Goal: Use online tool/utility: Utilize a website feature to perform a specific function

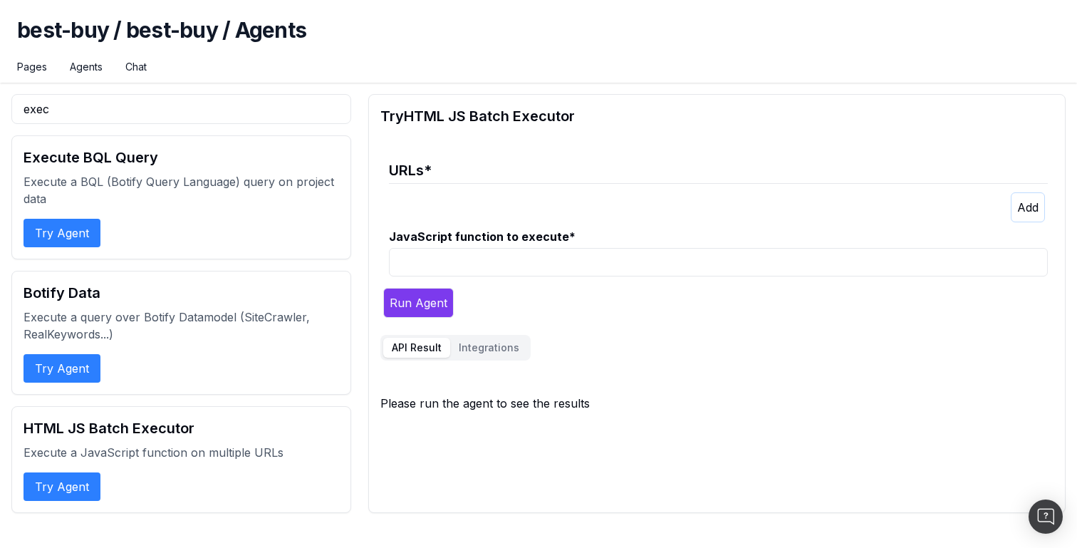
click at [332, 28] on h1 "best-buy / best-buy / Agents" at bounding box center [538, 38] width 1043 height 43
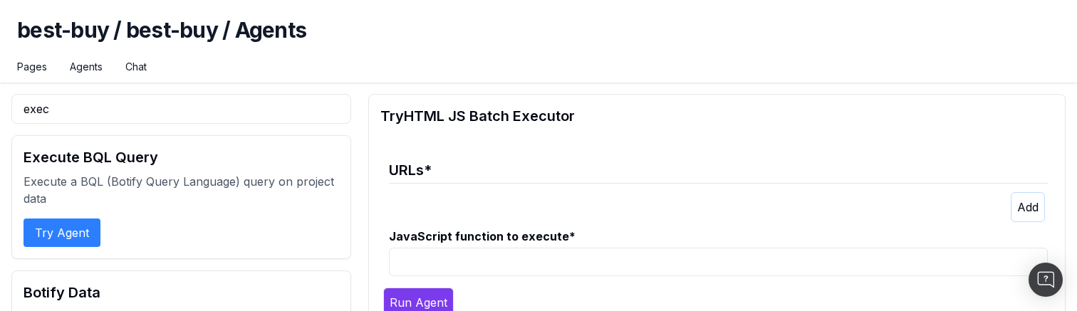
click at [140, 128] on div "exec Execute BQL Query Execute a BQL (Botify Query Language) query on project d…" at bounding box center [181, 303] width 340 height 419
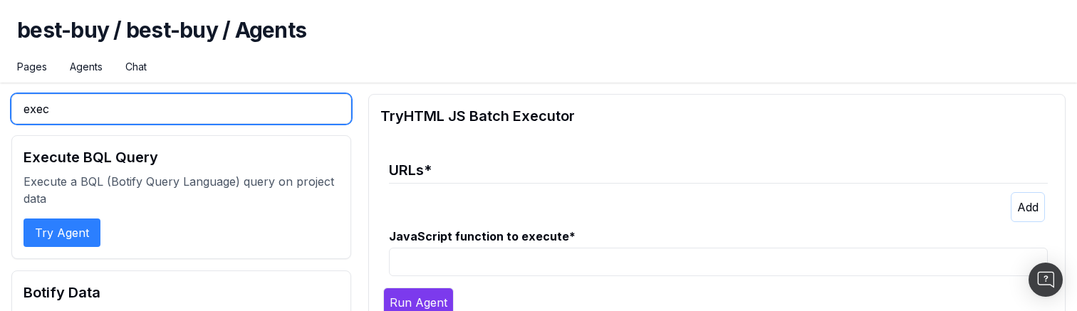
click at [147, 117] on input "exec" at bounding box center [181, 109] width 340 height 30
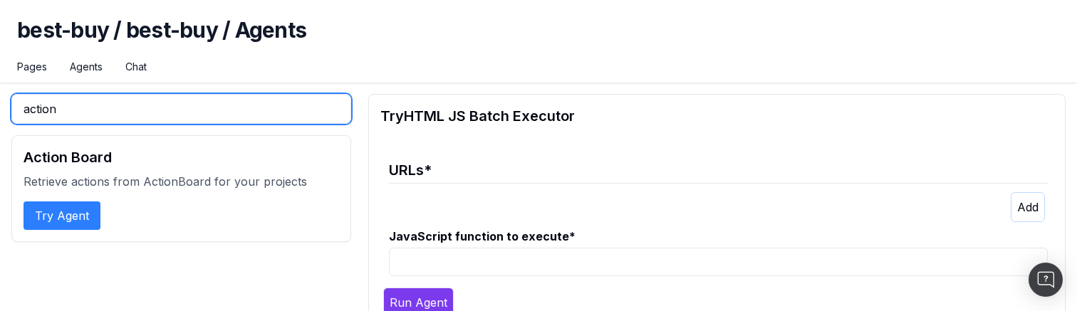
type input "action"
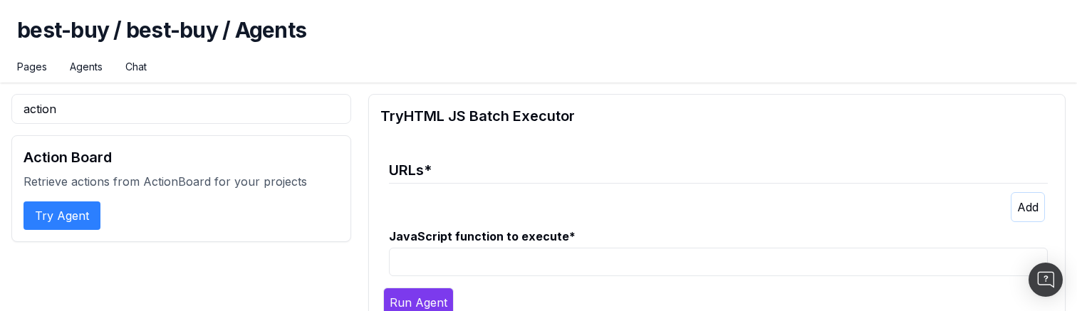
click at [78, 218] on button "Try Agent" at bounding box center [62, 216] width 77 height 28
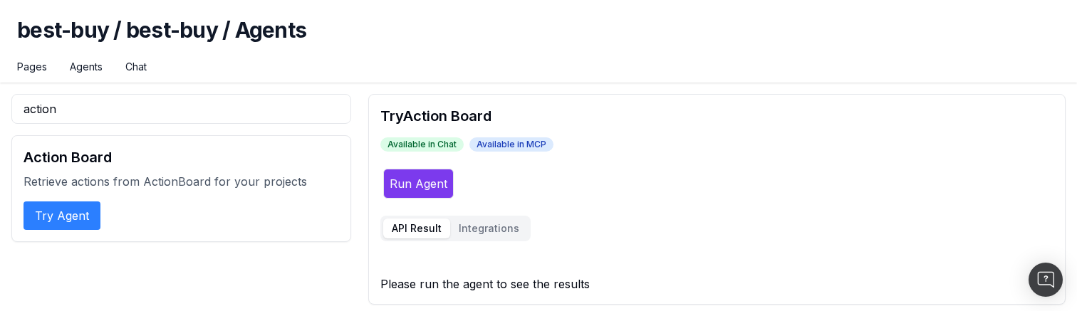
scroll to position [5, 0]
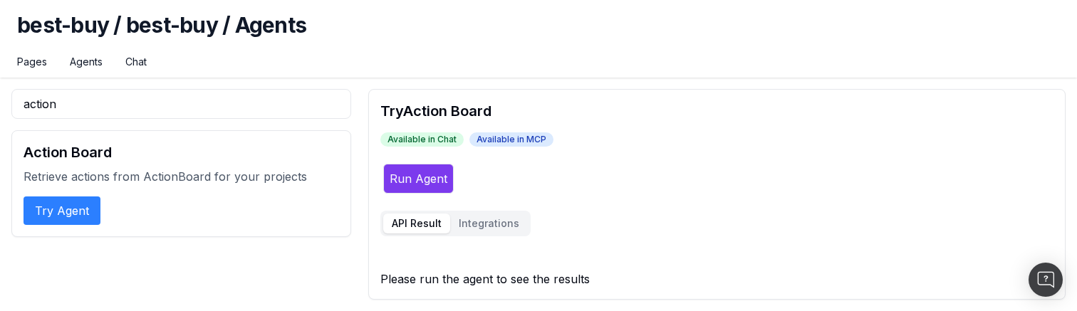
click at [412, 185] on button "Run Agent" at bounding box center [418, 179] width 71 height 30
drag, startPoint x: 415, startPoint y: 103, endPoint x: 541, endPoint y: 110, distance: 125.6
click at [541, 110] on h2 "Try Action Board" at bounding box center [716, 111] width 673 height 20
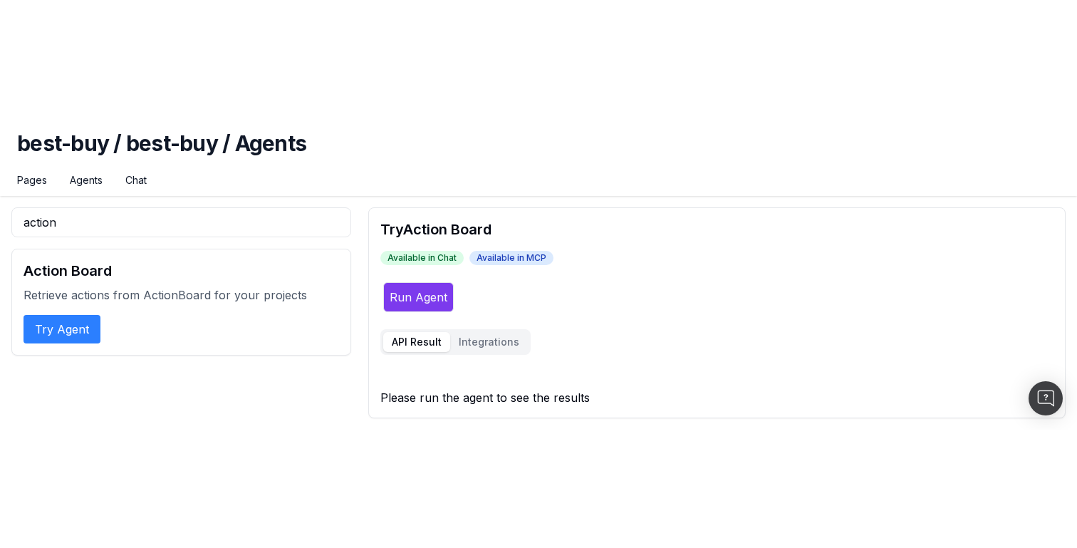
scroll to position [0, 0]
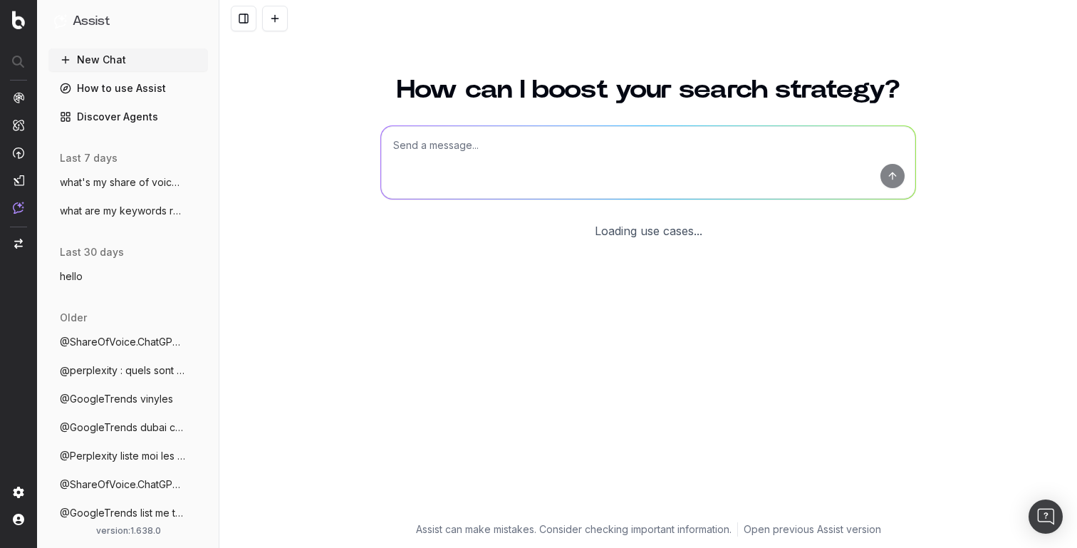
scroll to position [5, 0]
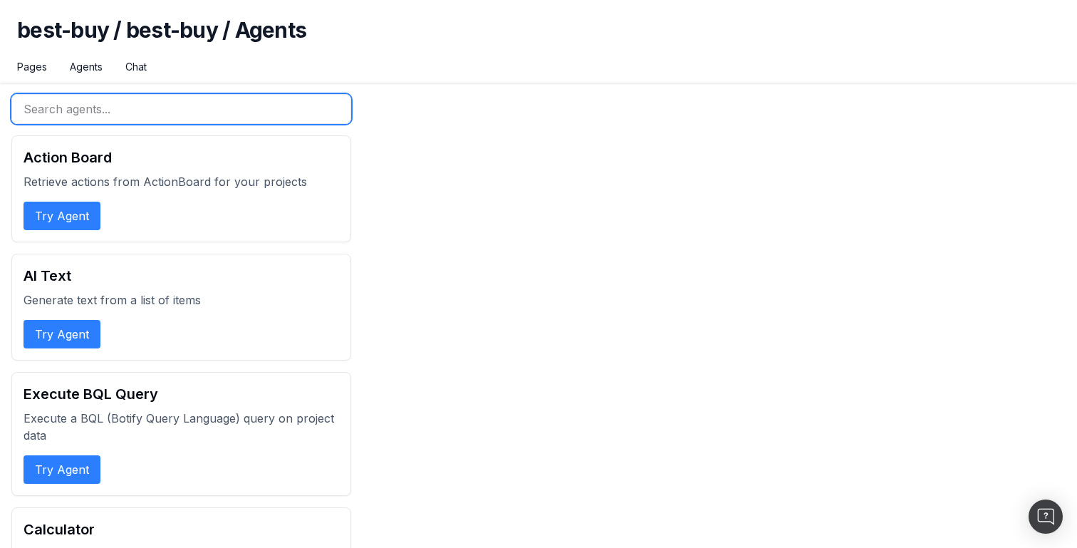
click at [125, 115] on input "text" at bounding box center [181, 109] width 340 height 30
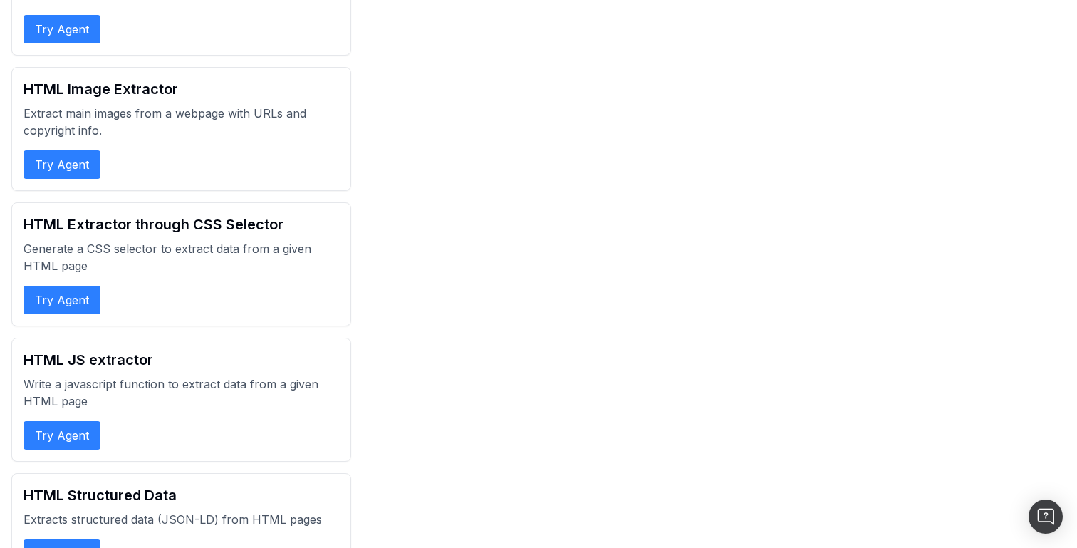
scroll to position [220, 0]
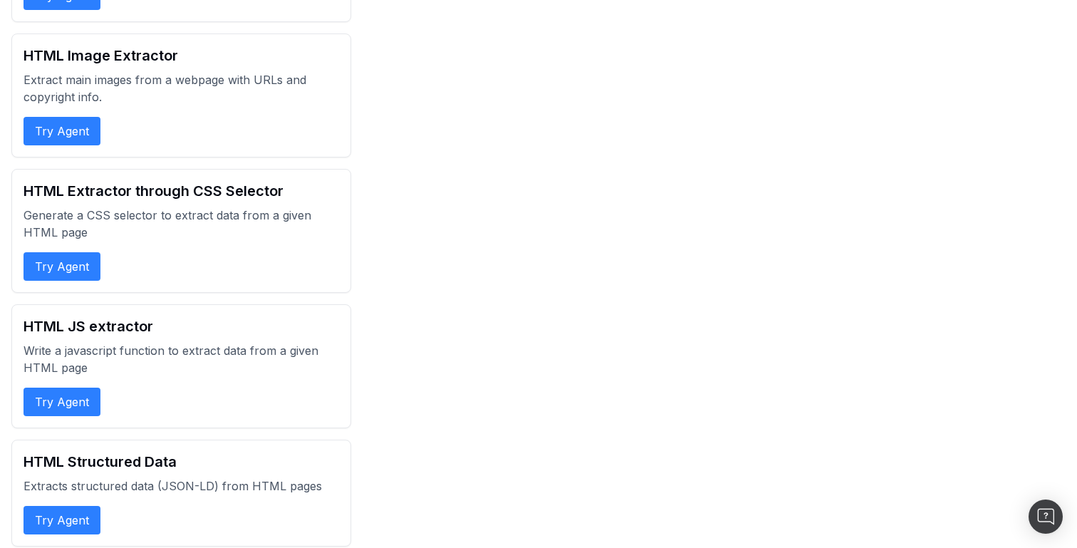
type input "extra"
click at [85, 403] on button "Try Agent" at bounding box center [62, 402] width 77 height 28
select select "1"
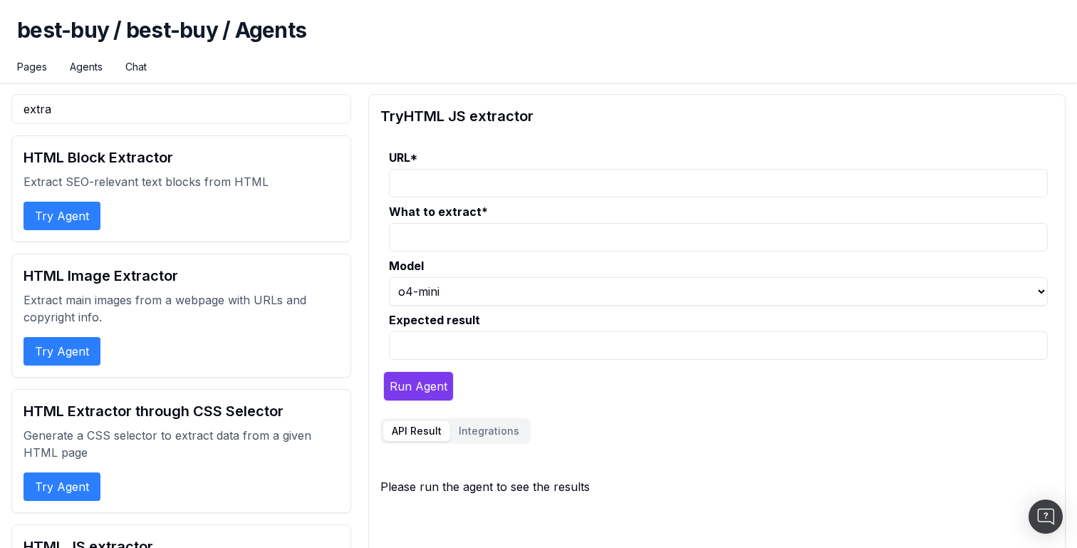
click at [438, 187] on input "URL *" at bounding box center [718, 183] width 659 height 28
type input "h"
paste input "https://www.dior.com/pt_br"
type input "https://www.dior.com/pt_br"
drag, startPoint x: 439, startPoint y: 233, endPoint x: 439, endPoint y: 222, distance: 10.7
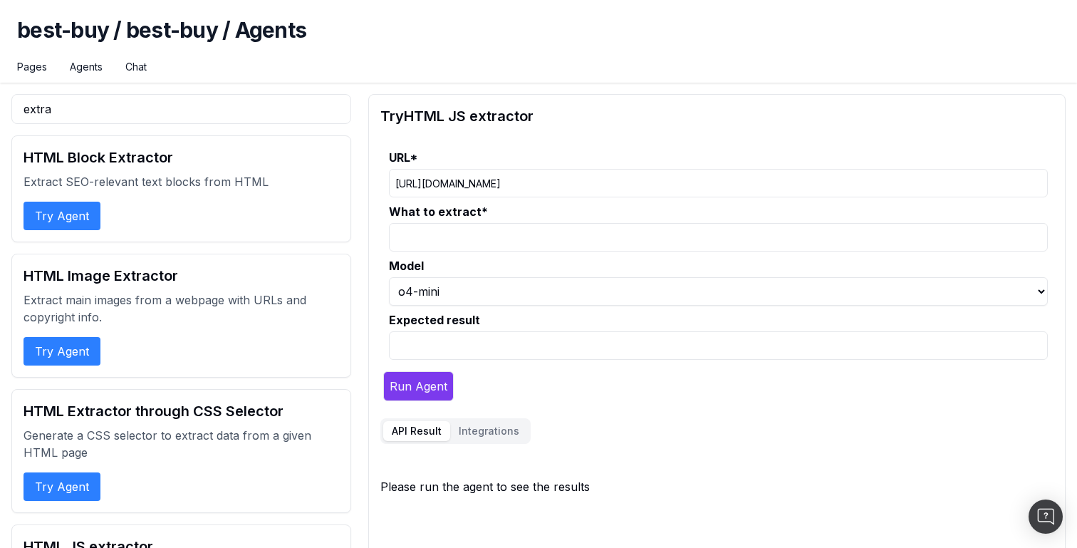
click at [439, 233] on input "What to extract *" at bounding box center [718, 237] width 659 height 28
type input "footer"
click at [426, 402] on div "Try HTML JS extractor URL * https://www.dior.com/pt_br What to extract * footer…" at bounding box center [716, 430] width 697 height 673
click at [432, 386] on button "Run Agent" at bounding box center [418, 386] width 71 height 30
click at [632, 58] on h1 "best-buy / best-buy / Agents" at bounding box center [538, 38] width 1043 height 43
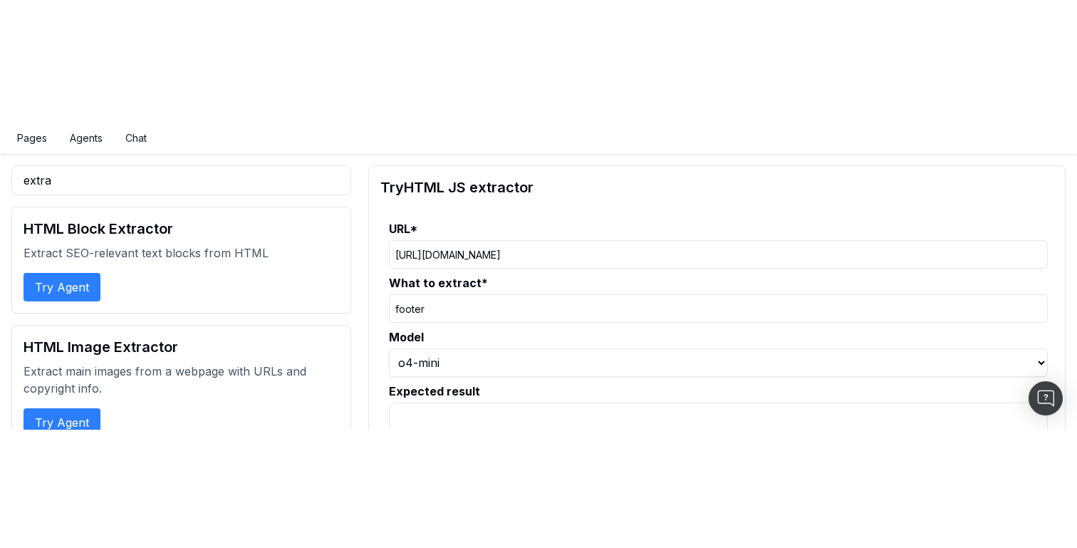
scroll to position [76, 0]
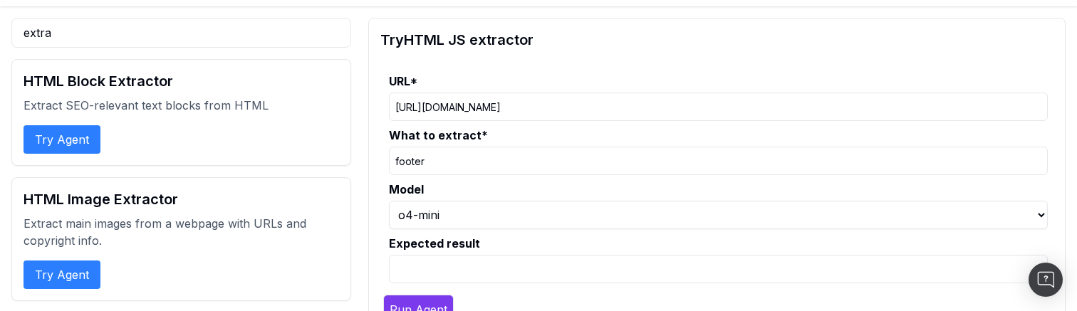
click at [415, 295] on button "Run Agent" at bounding box center [418, 310] width 71 height 30
